Goal: Information Seeking & Learning: Learn about a topic

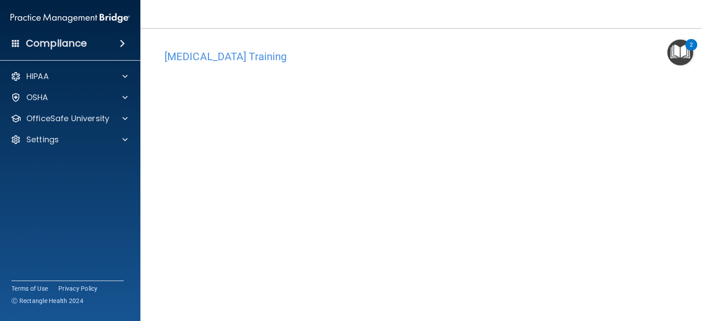
scroll to position [25, 0]
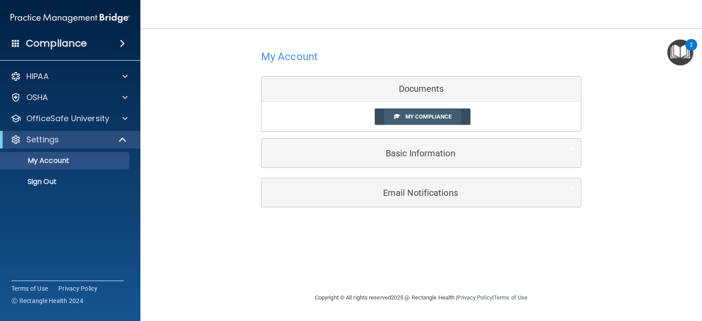
click at [414, 118] on span "My Compliance" at bounding box center [429, 116] width 46 height 7
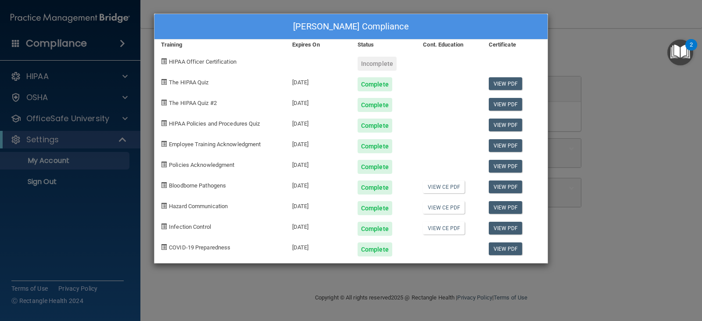
click at [590, 108] on div "[PERSON_NAME] Compliance Training Expires On Status Cont. Education Certificate…" at bounding box center [351, 160] width 702 height 321
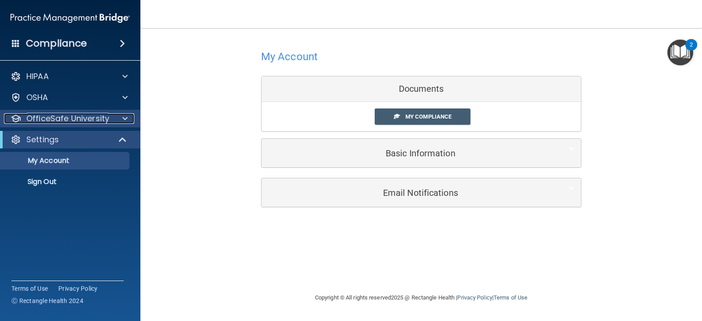
click at [100, 123] on p "OfficeSafe University" at bounding box center [67, 118] width 83 height 11
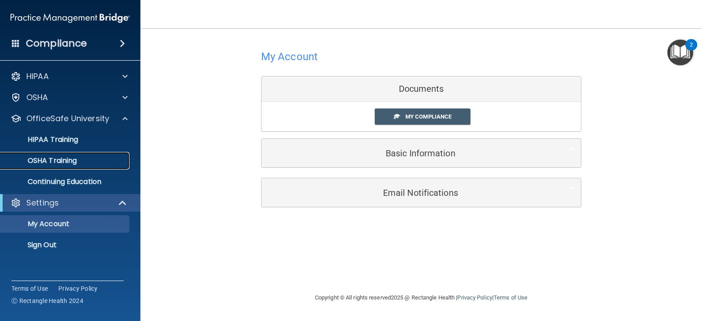
click at [100, 160] on div "OSHA Training" at bounding box center [66, 160] width 120 height 9
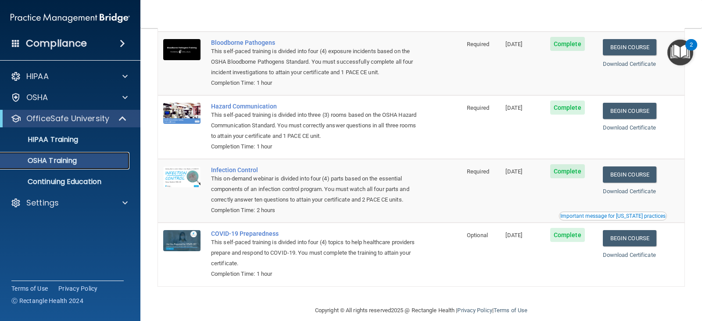
scroll to position [79, 0]
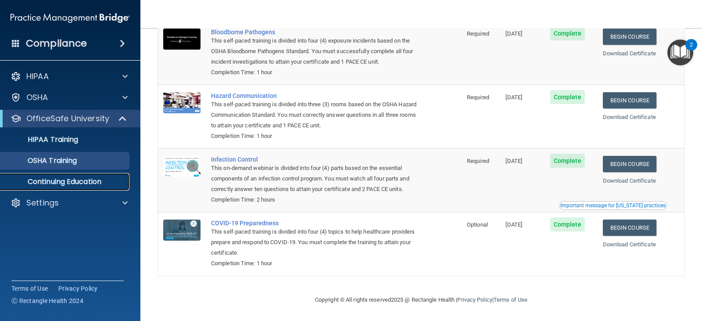
click at [96, 180] on p "Continuing Education" at bounding box center [66, 181] width 120 height 9
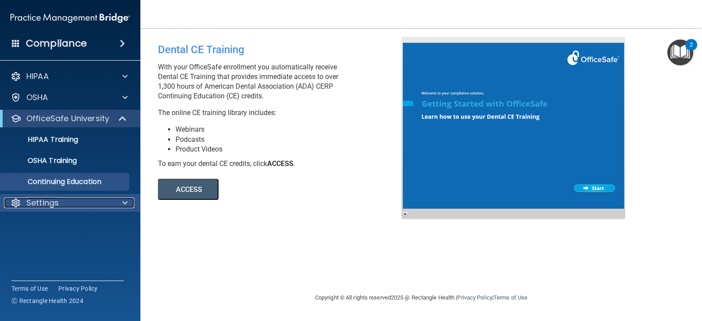
click at [68, 201] on div "Settings" at bounding box center [58, 203] width 109 height 11
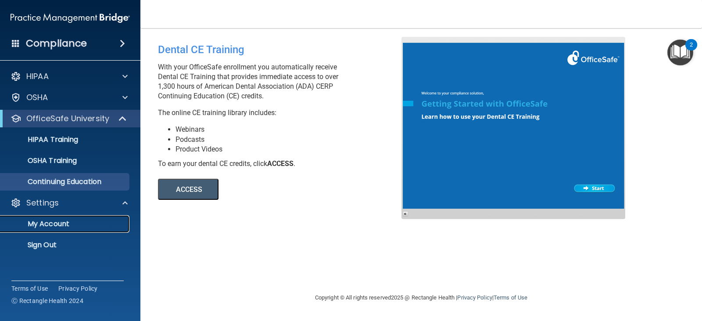
click at [75, 218] on link "My Account" at bounding box center [60, 224] width 138 height 18
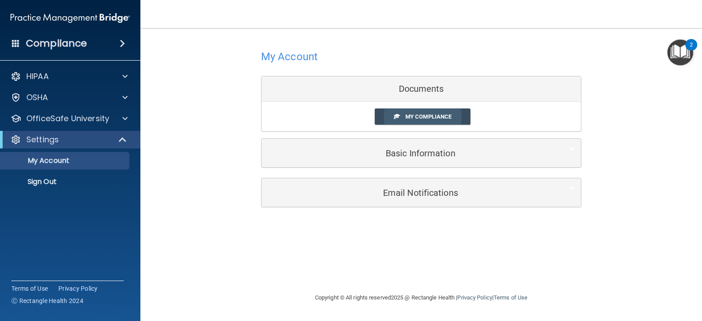
click at [405, 112] on link "My Compliance" at bounding box center [423, 116] width 96 height 16
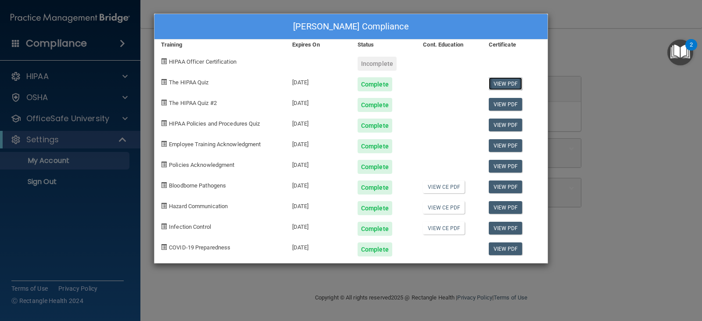
click at [509, 86] on link "View PDF" at bounding box center [506, 83] width 34 height 13
click at [207, 61] on span "HIPAA Officer Certification" at bounding box center [203, 61] width 68 height 7
click at [626, 145] on div "[PERSON_NAME] Compliance Training Expires On Status Cont. Education Certificate…" at bounding box center [351, 160] width 702 height 321
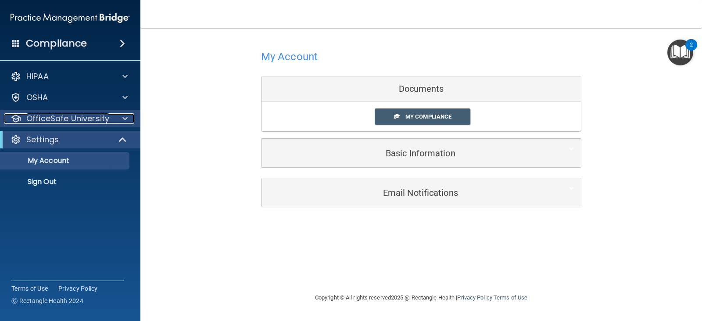
click at [58, 122] on p "OfficeSafe University" at bounding box center [67, 118] width 83 height 11
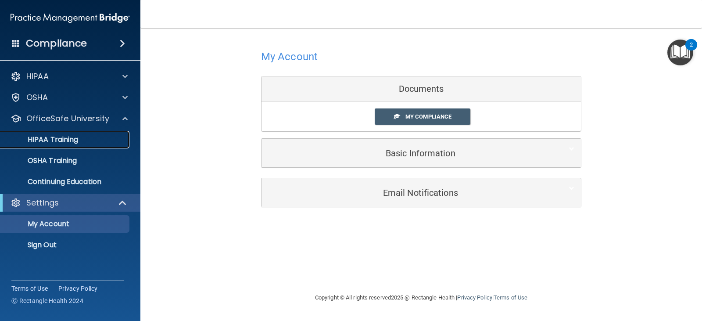
click at [65, 141] on p "HIPAA Training" at bounding box center [42, 139] width 72 height 9
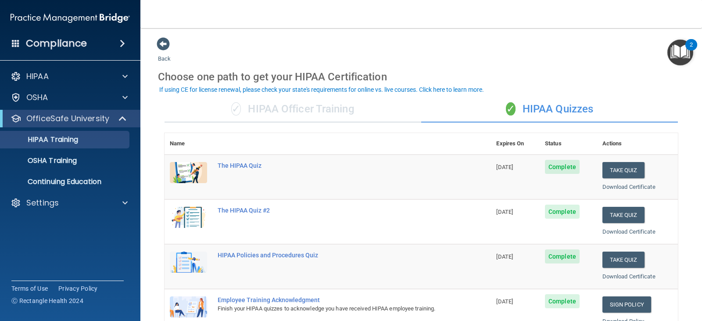
click at [349, 108] on div "✓ HIPAA Officer Training" at bounding box center [293, 109] width 257 height 26
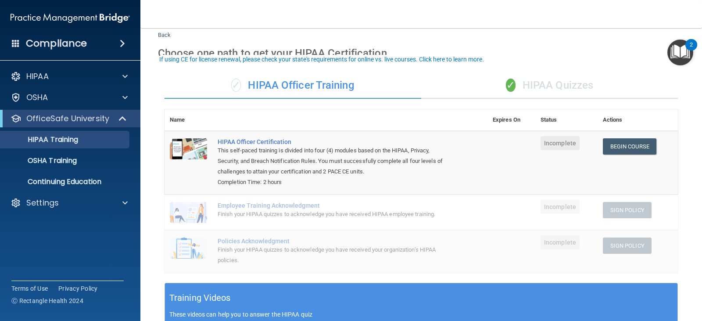
scroll to position [44, 0]
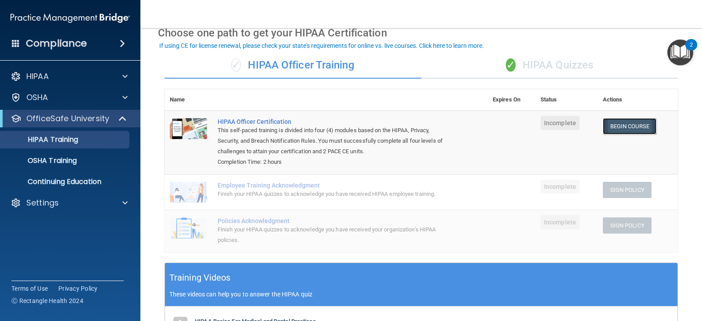
click at [616, 125] on link "Begin Course" at bounding box center [630, 126] width 54 height 16
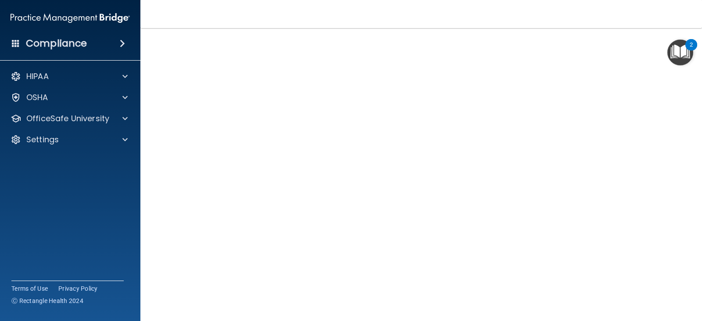
scroll to position [44, 0]
click at [80, 102] on div "OSHA" at bounding box center [58, 97] width 109 height 11
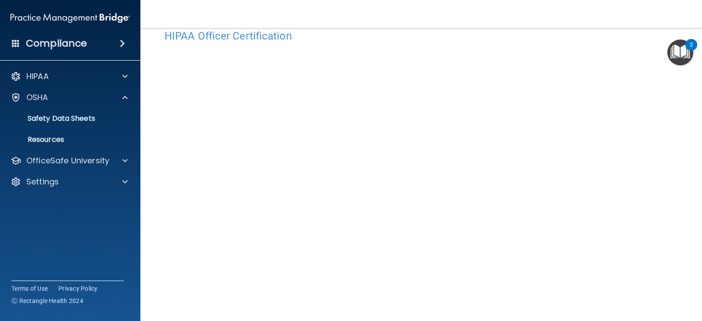
scroll to position [36, 0]
